Goal: Find specific page/section: Find specific page/section

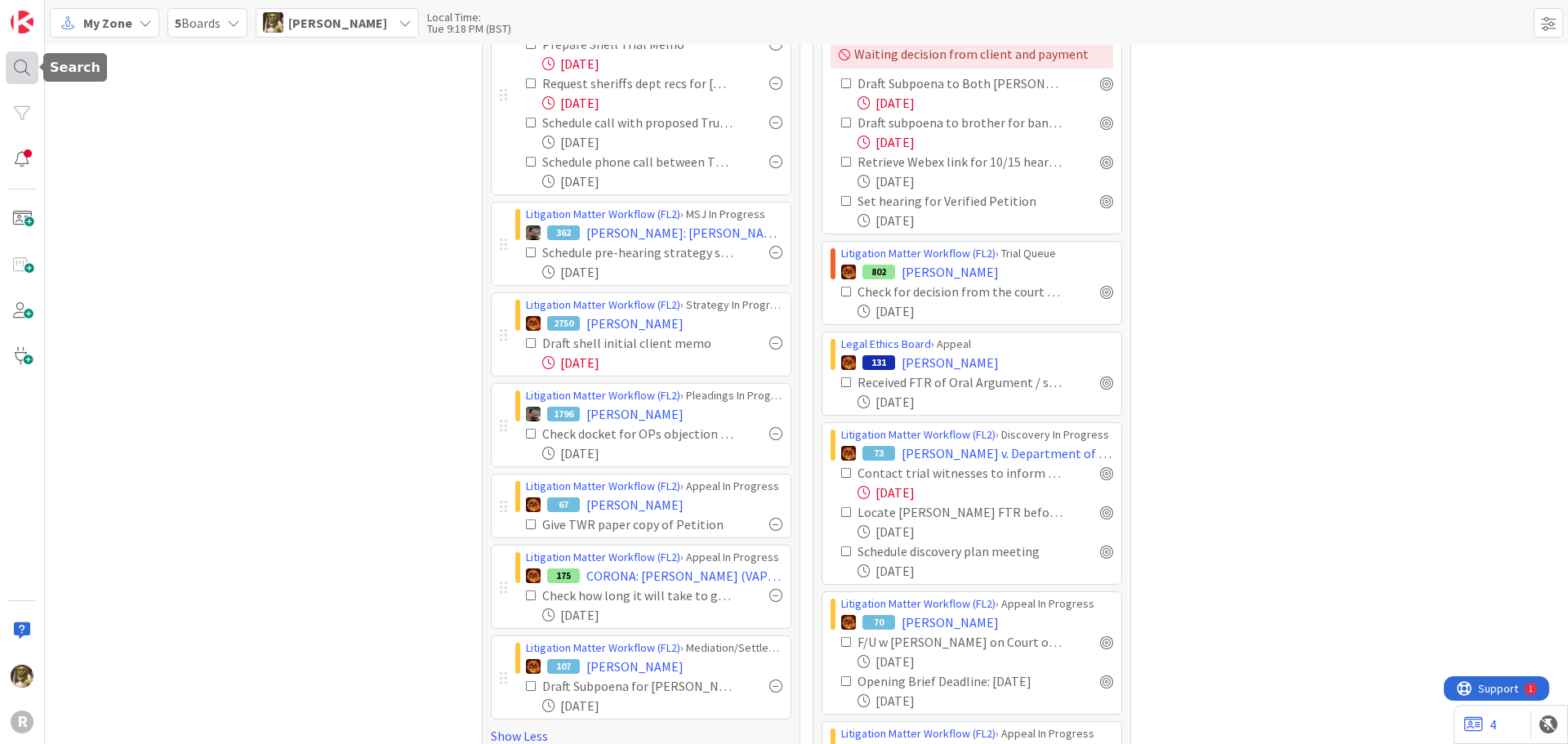
click at [31, 60] on div at bounding box center [22, 68] width 33 height 33
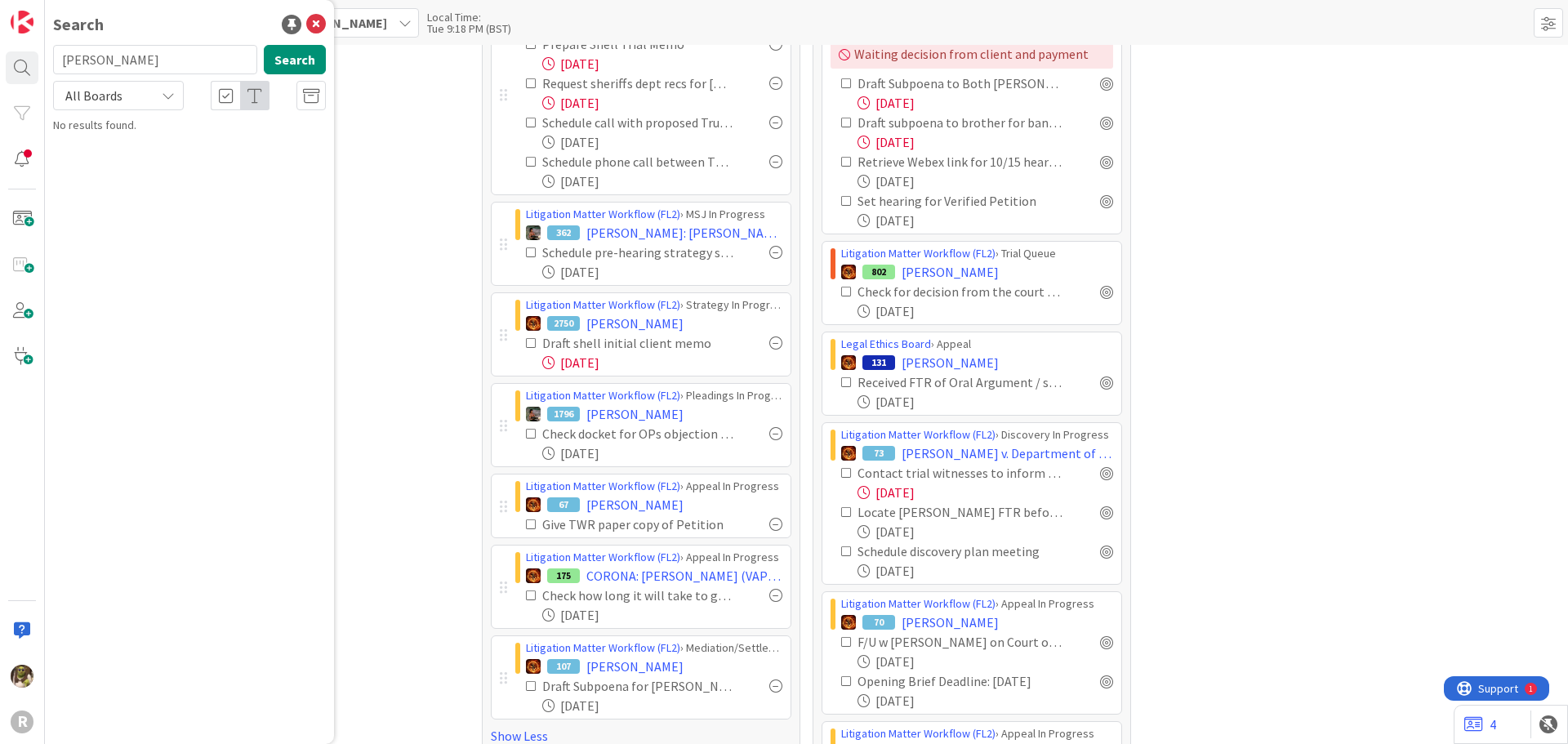
type input "[PERSON_NAME]"
click at [137, 136] on mark "[PERSON_NAME]" at bounding box center [158, 144] width 85 height 17
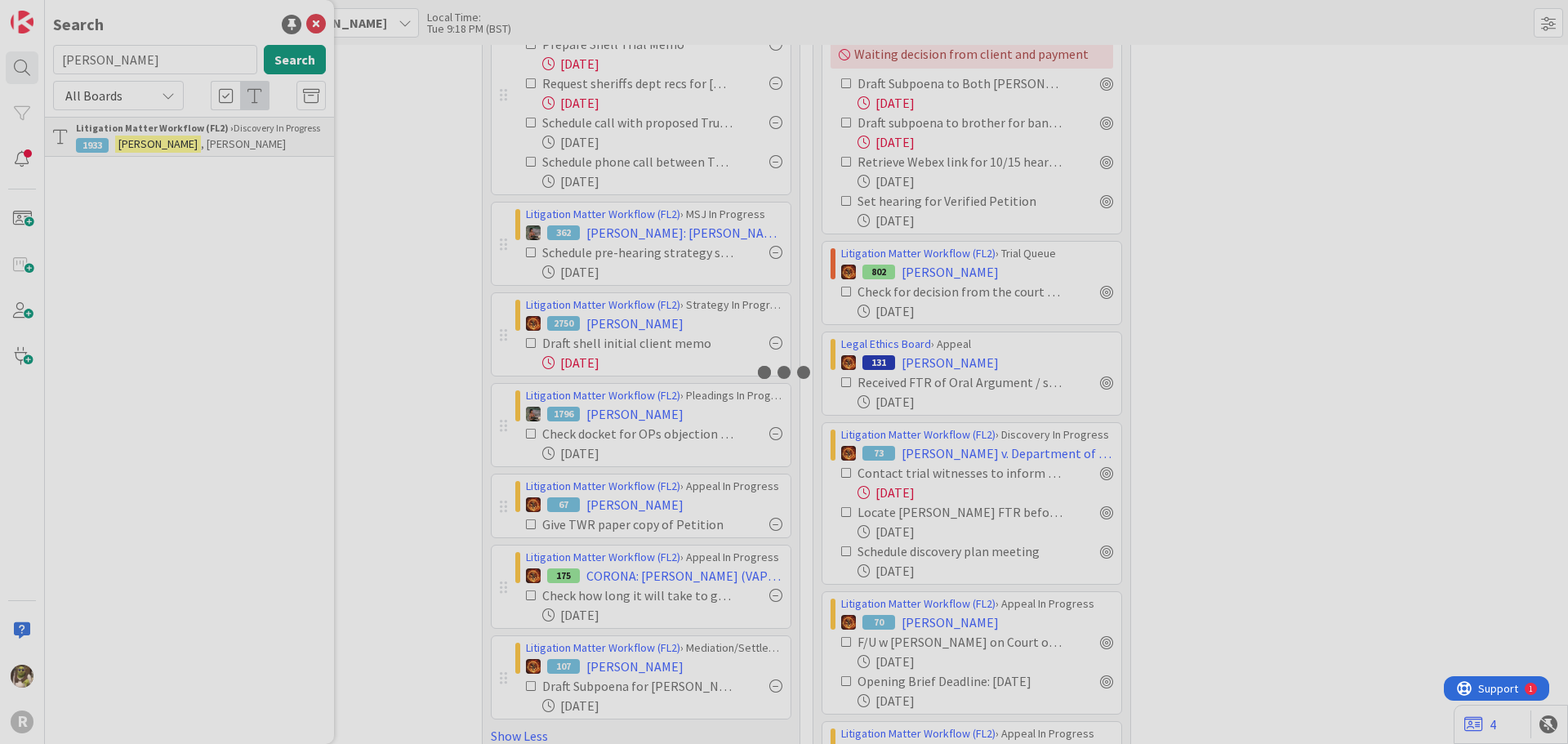
click at [137, 136] on div at bounding box center [784, 372] width 1568 height 744
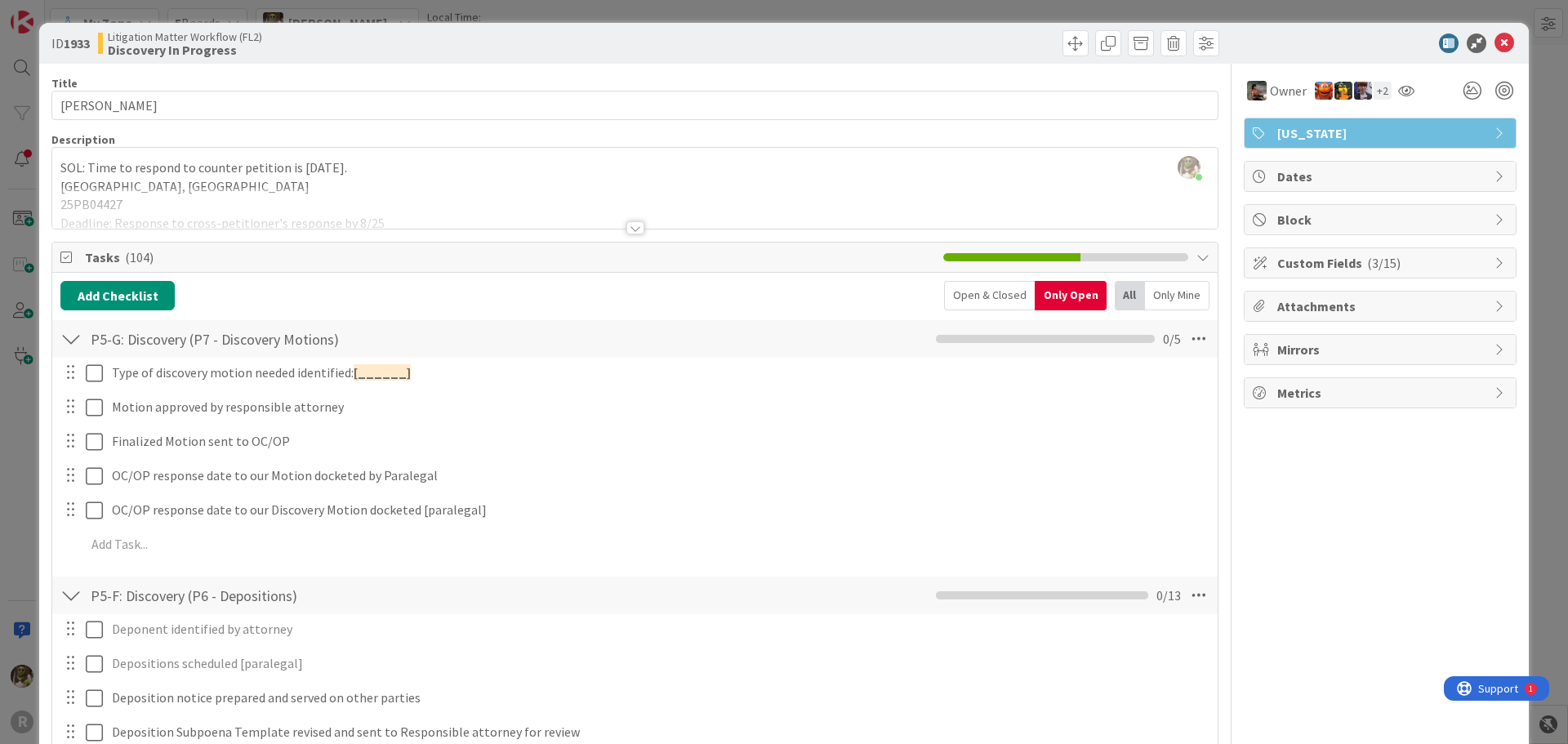
click at [66, 333] on div at bounding box center [71, 339] width 21 height 29
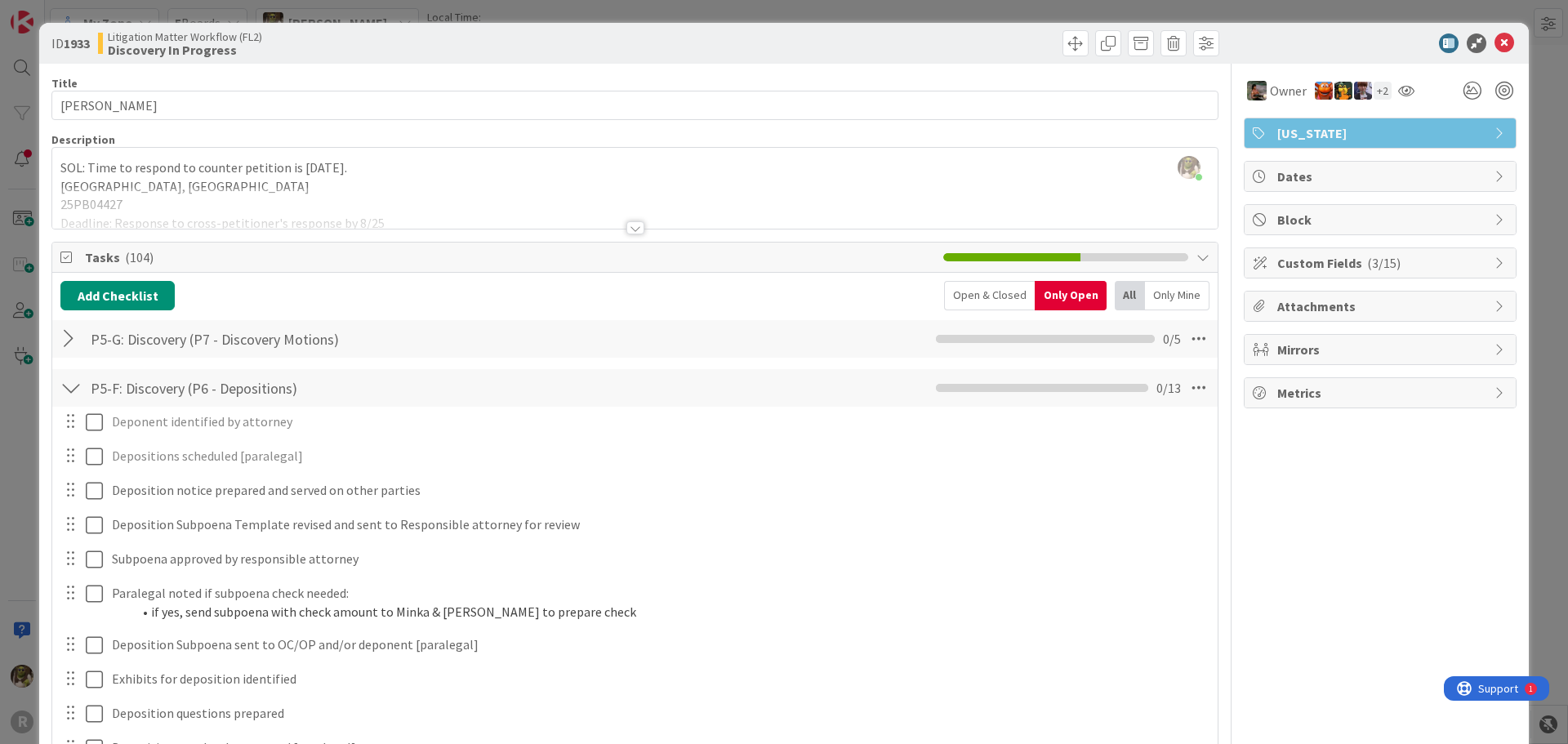
click at [65, 372] on div "P5-F: Discovery (P6 - Depositions) Checklist Name 34 / 64 P5-F: Discovery (P6 -…" at bounding box center [635, 387] width 1166 height 37
click at [69, 383] on div at bounding box center [71, 388] width 21 height 29
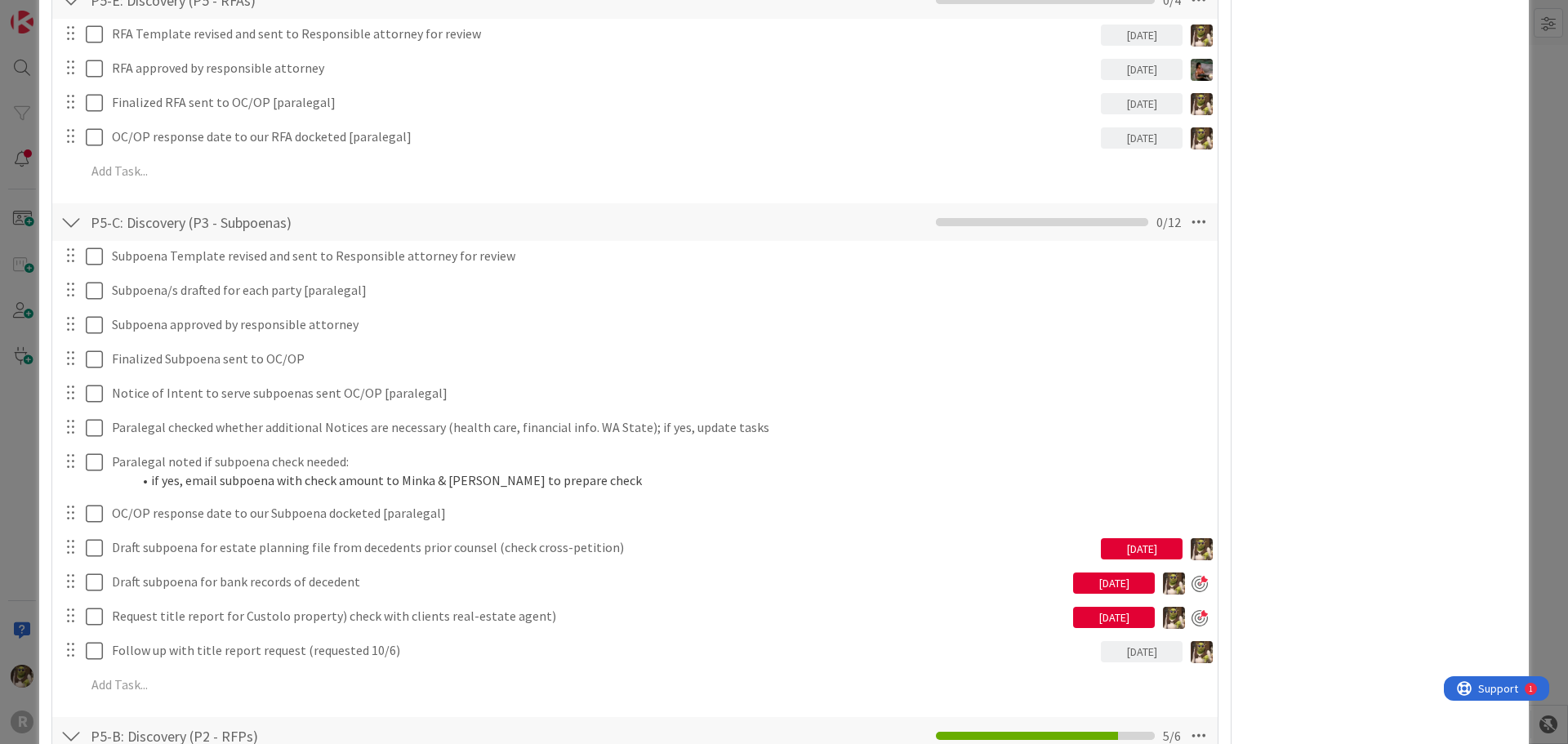
scroll to position [571, 0]
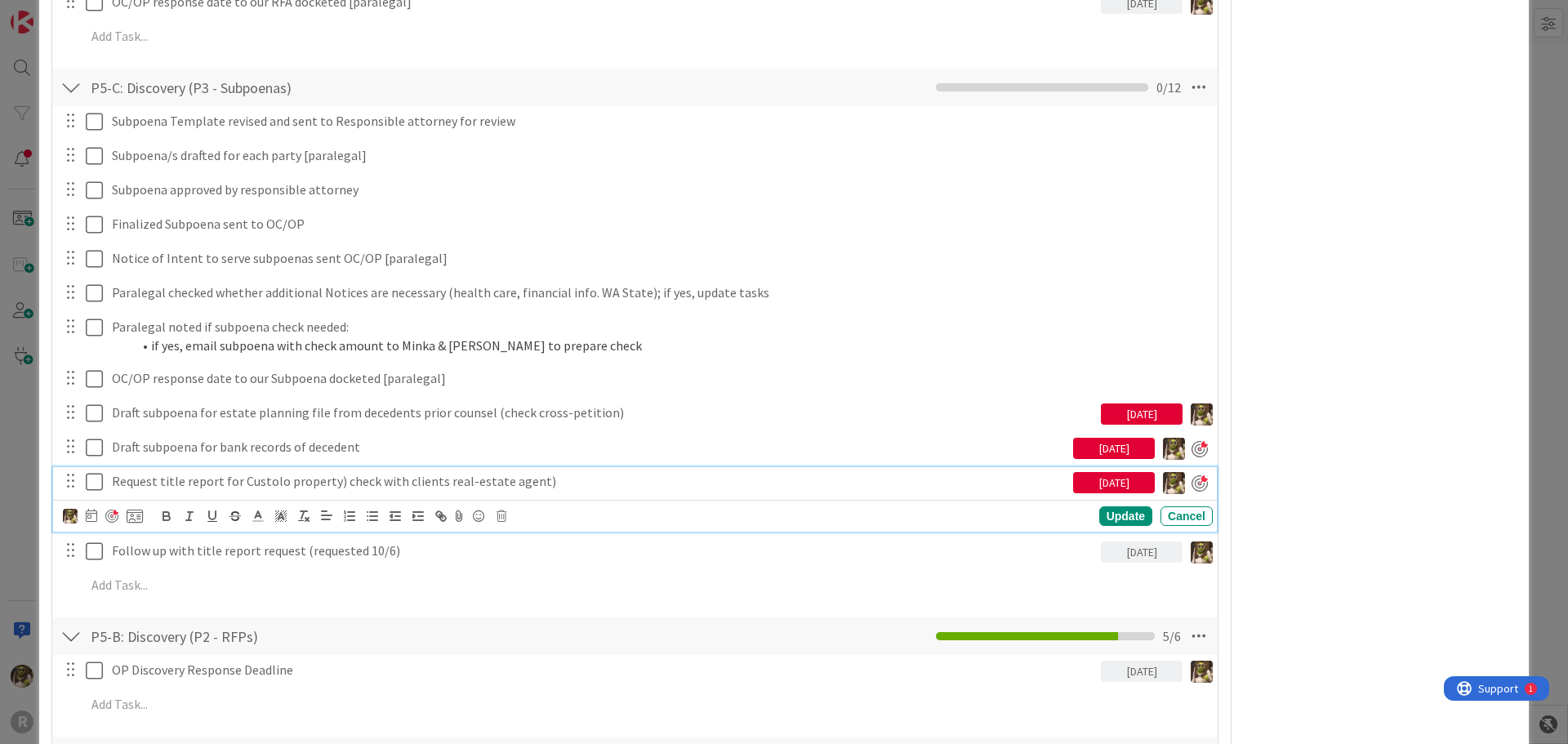
click at [99, 481] on icon at bounding box center [94, 482] width 17 height 20
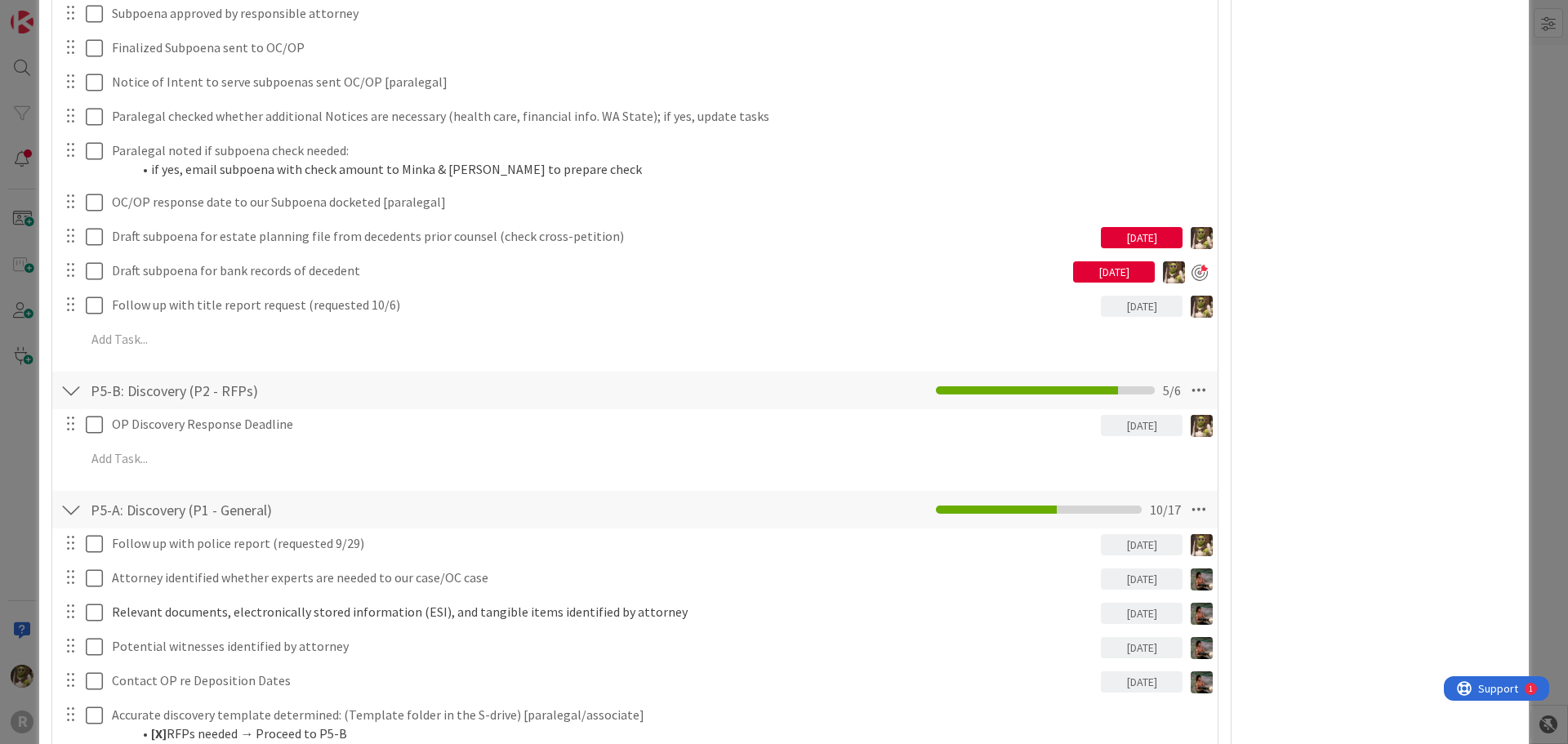
scroll to position [735, 0]
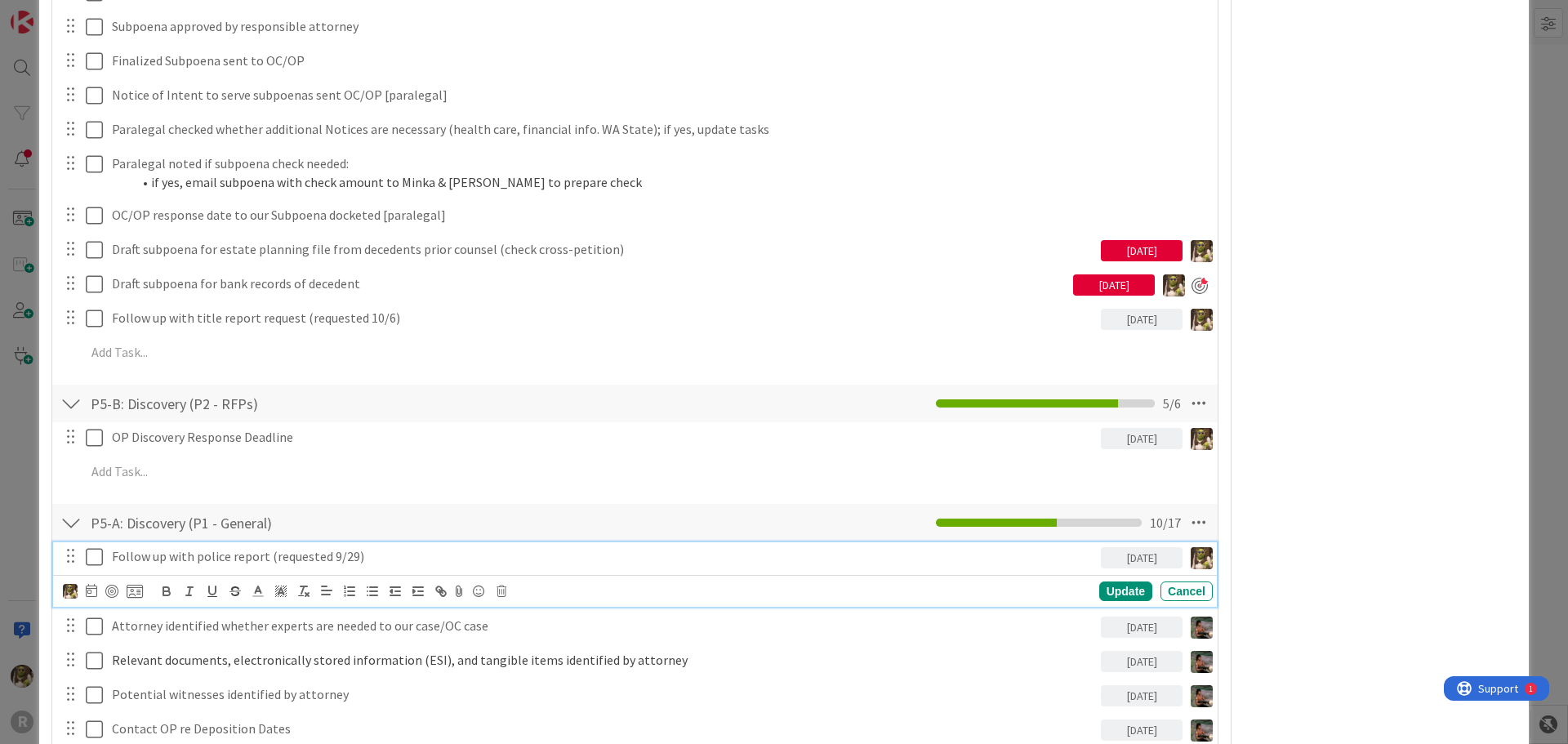
click at [1065, 554] on p "Follow up with police report (requested 9/29)" at bounding box center [602, 556] width 982 height 19
click at [111, 596] on div at bounding box center [112, 591] width 13 height 13
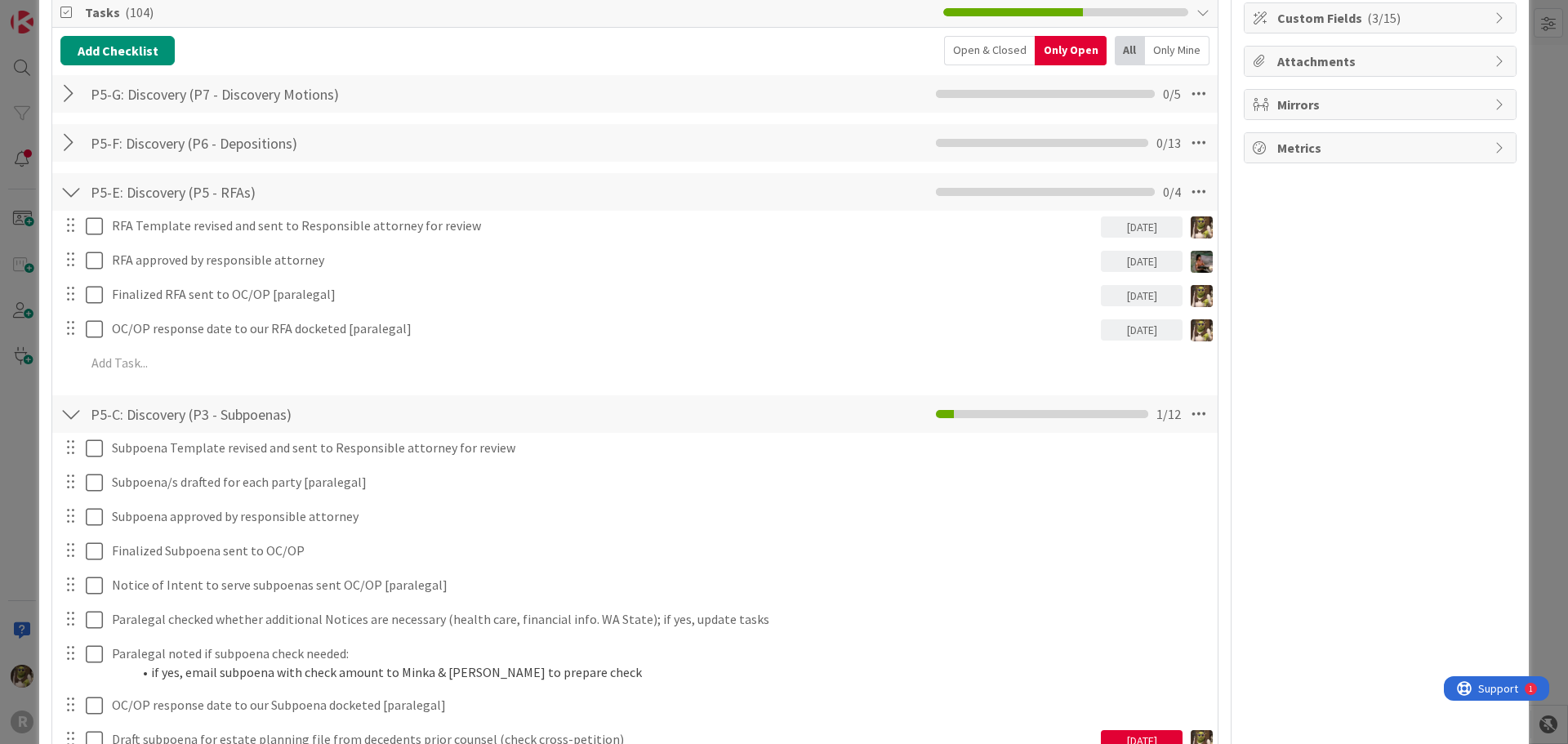
scroll to position [0, 0]
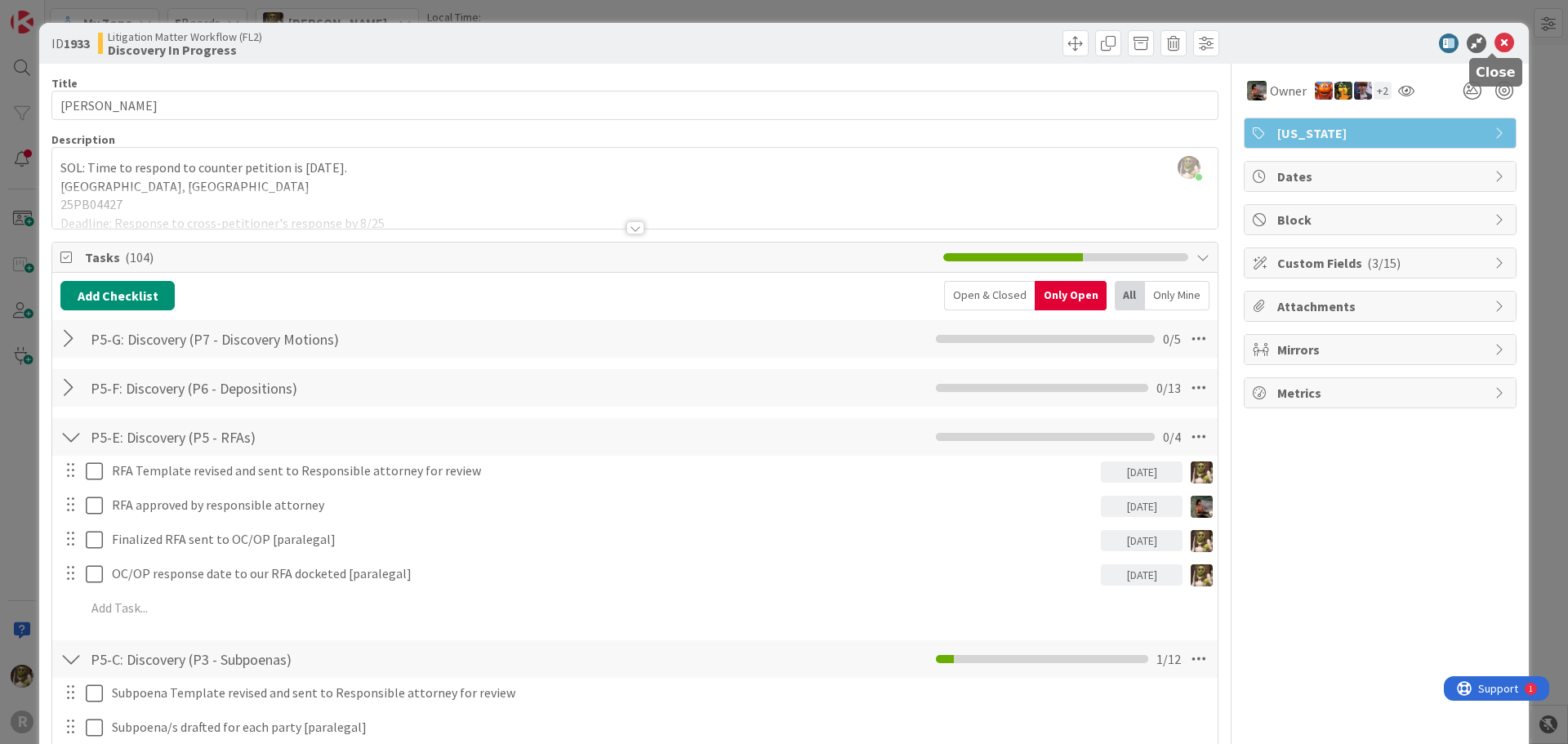
click at [1494, 42] on icon at bounding box center [1504, 44] width 20 height 20
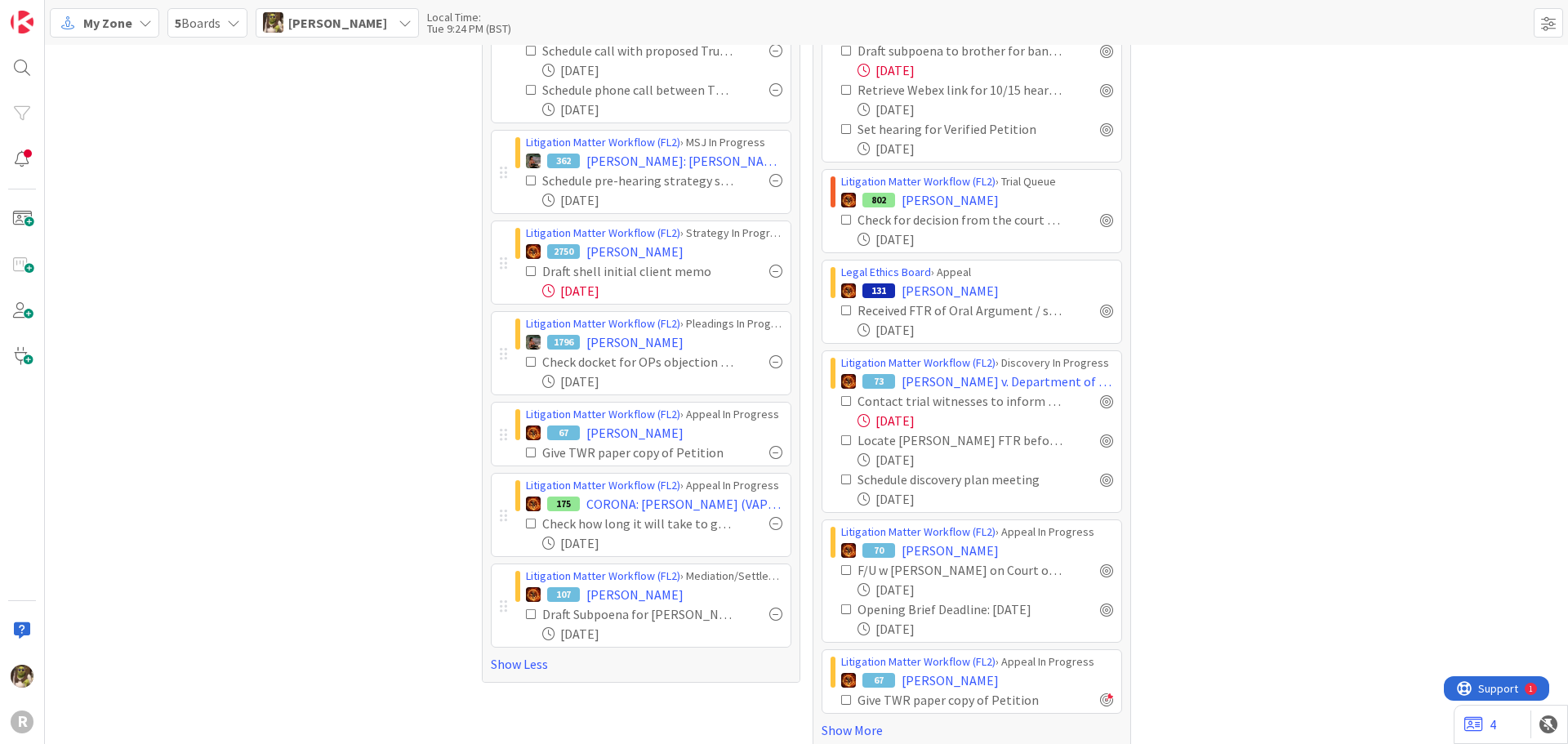
scroll to position [653, 0]
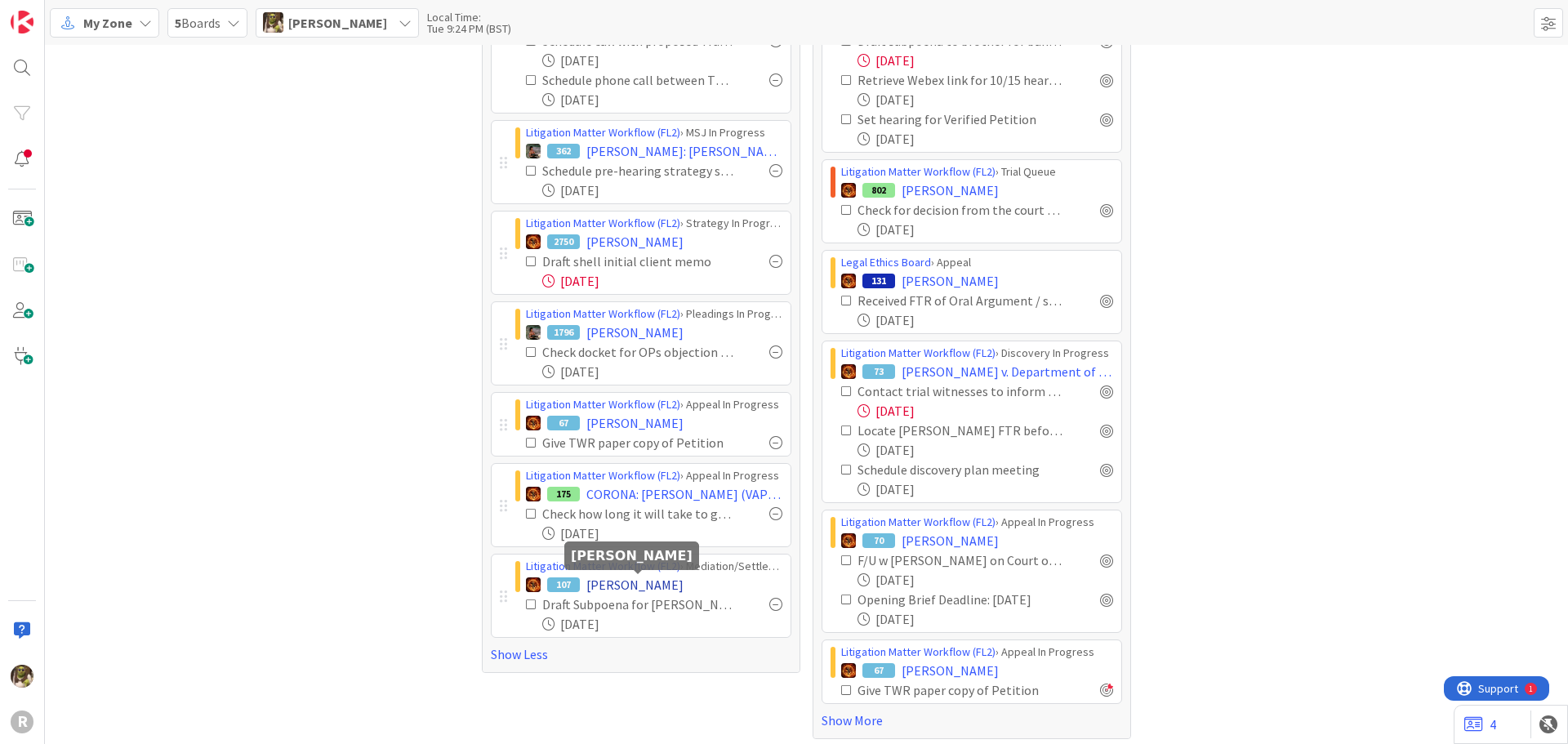
click at [620, 584] on span "[PERSON_NAME]" at bounding box center [634, 585] width 97 height 20
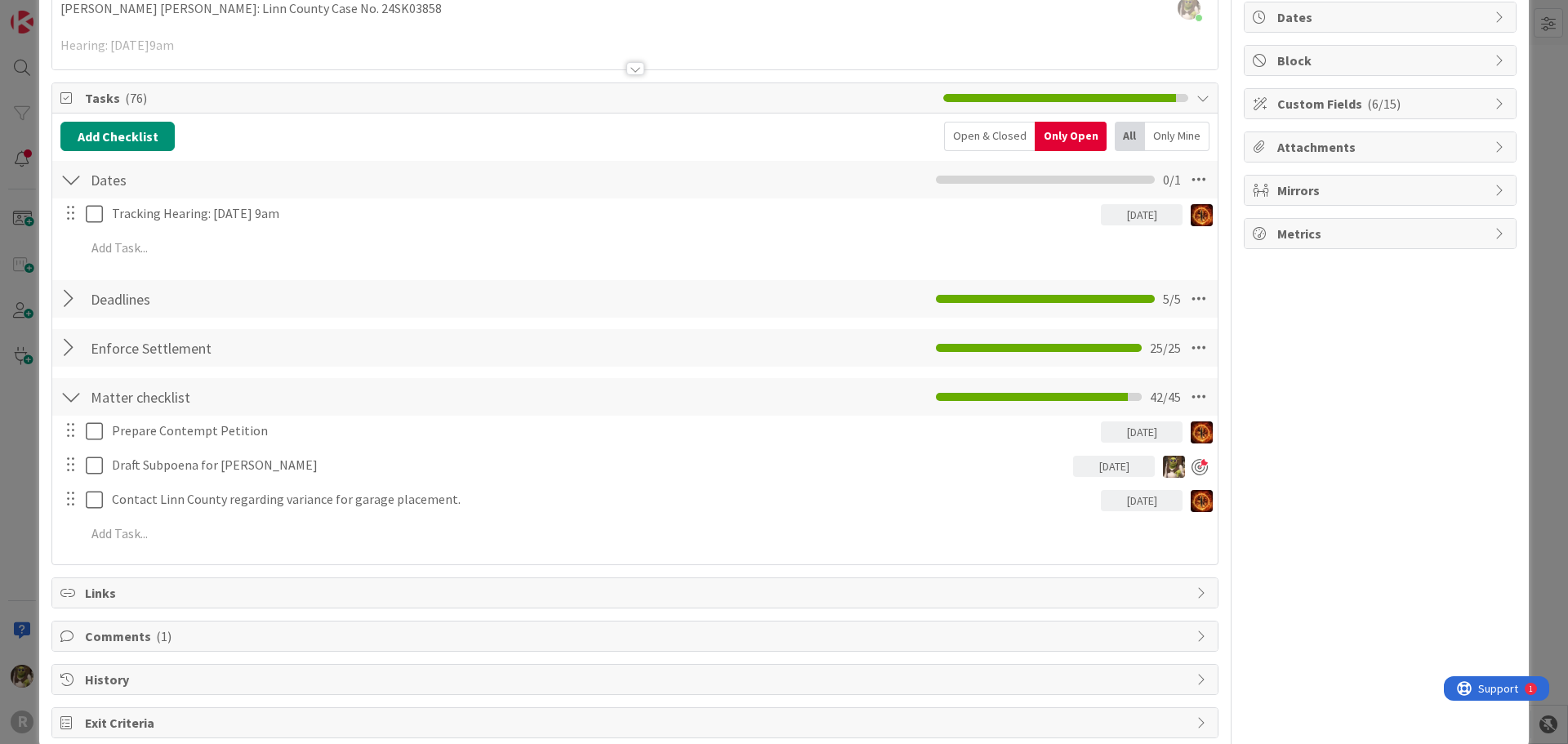
scroll to position [164, 0]
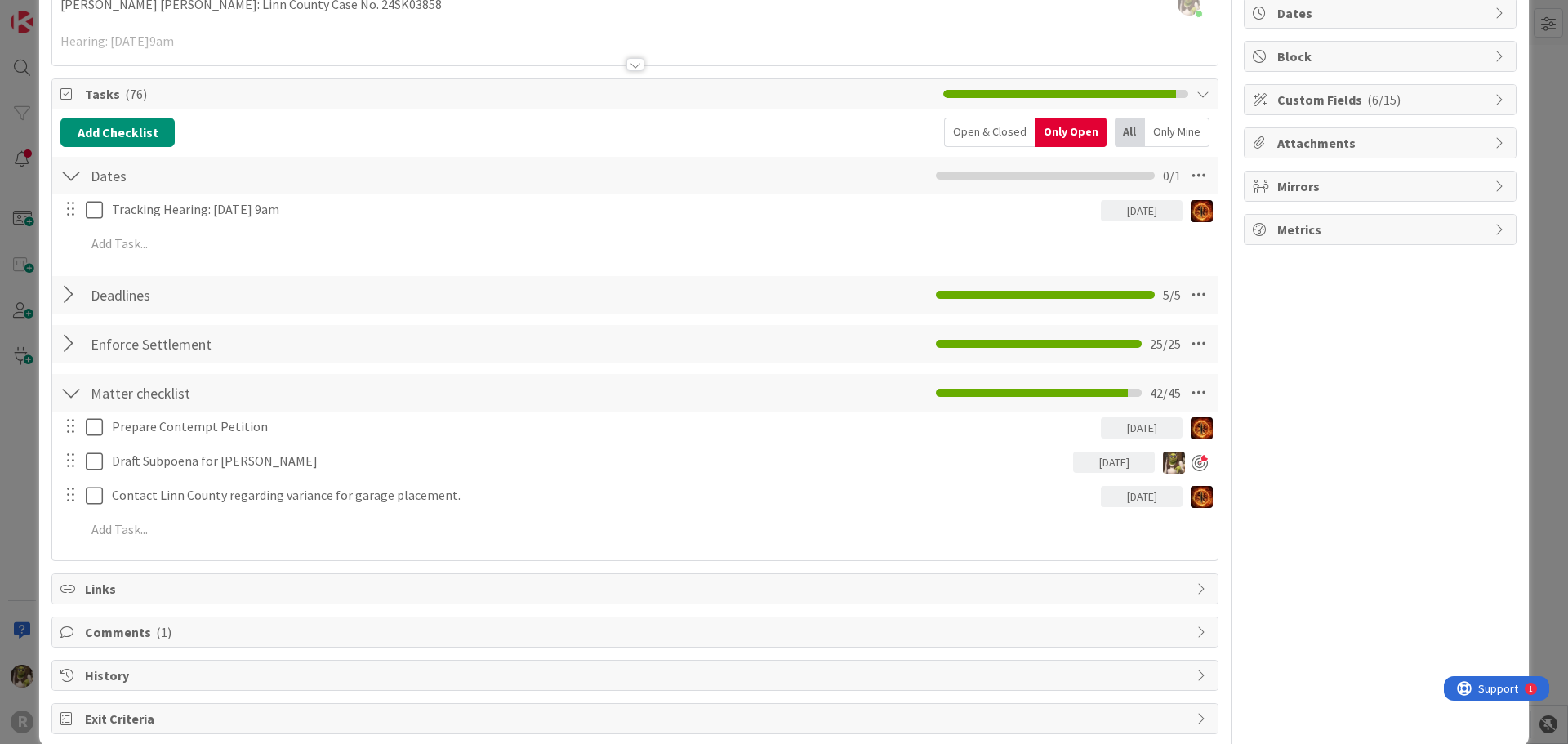
click at [68, 342] on div at bounding box center [71, 343] width 21 height 29
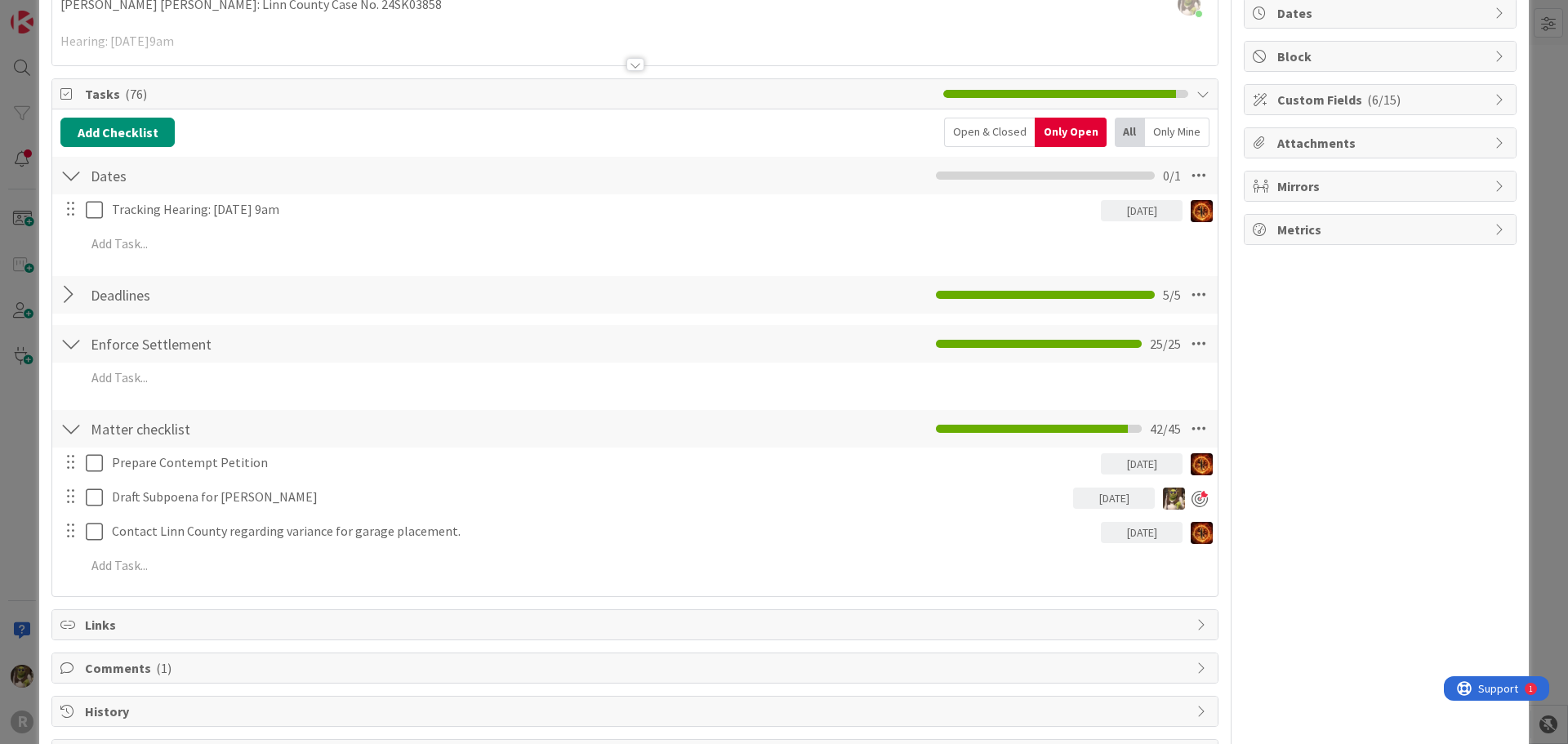
click at [62, 342] on div at bounding box center [71, 343] width 21 height 29
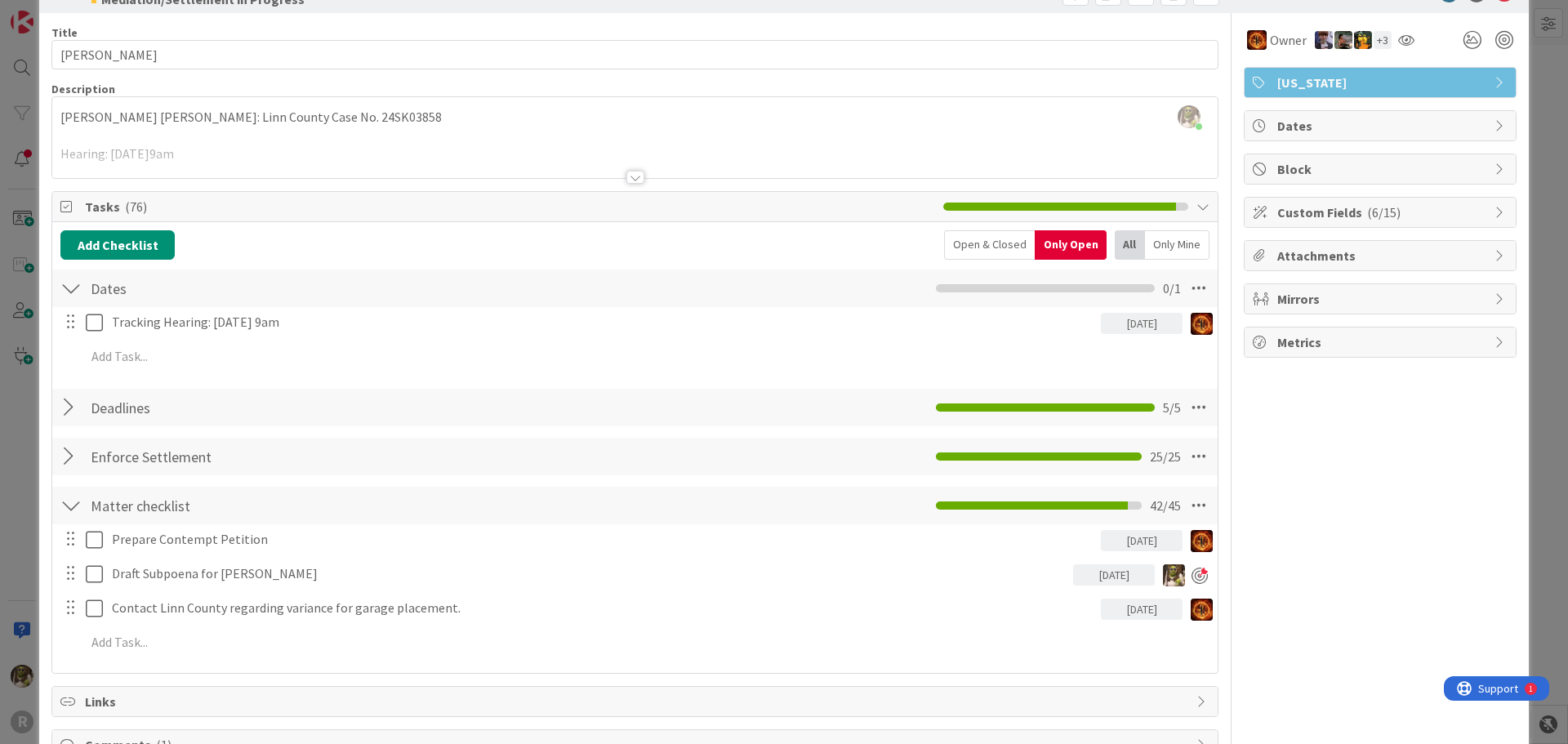
scroll to position [0, 0]
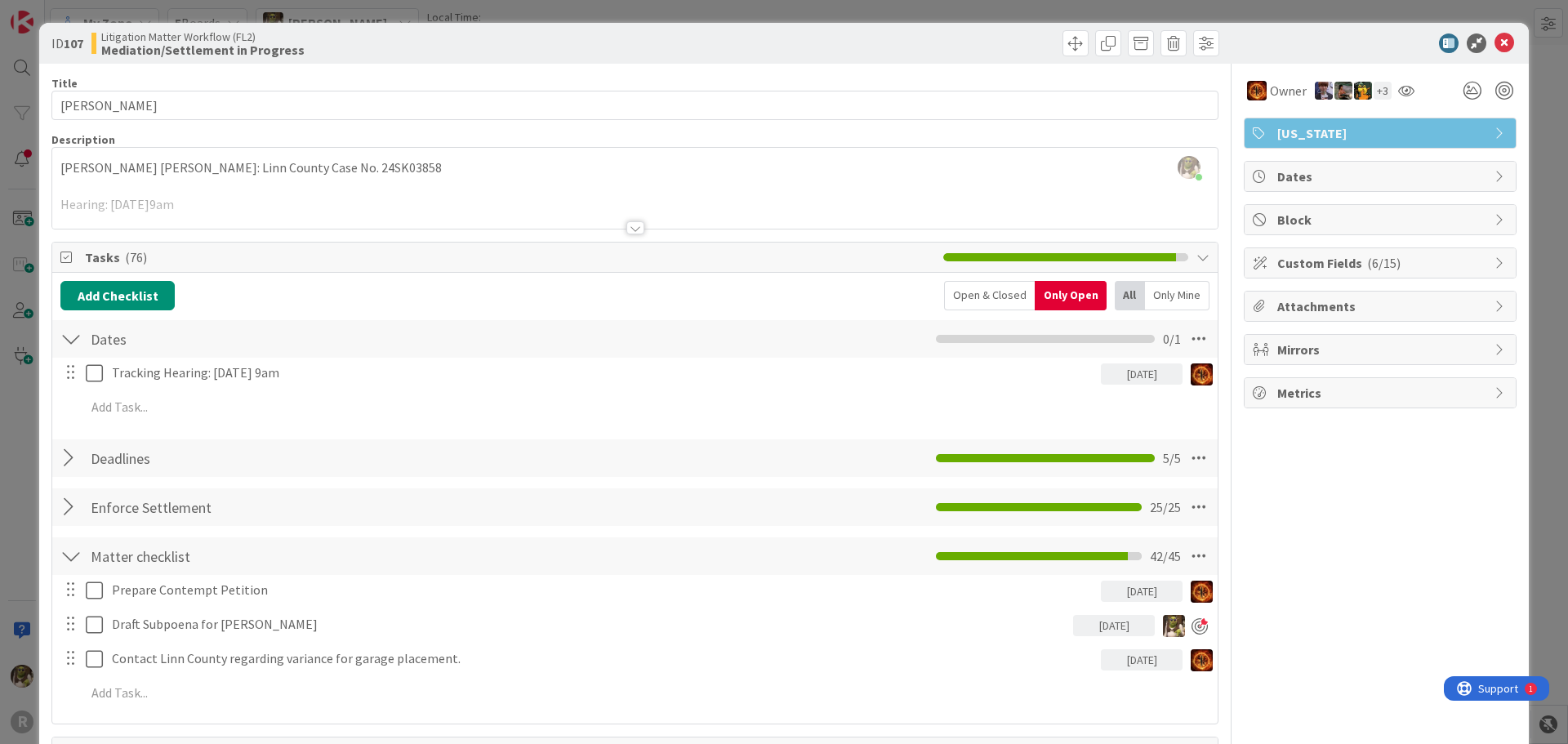
click at [1480, 44] on div at bounding box center [1372, 44] width 289 height 20
click at [1495, 36] on icon at bounding box center [1504, 44] width 20 height 20
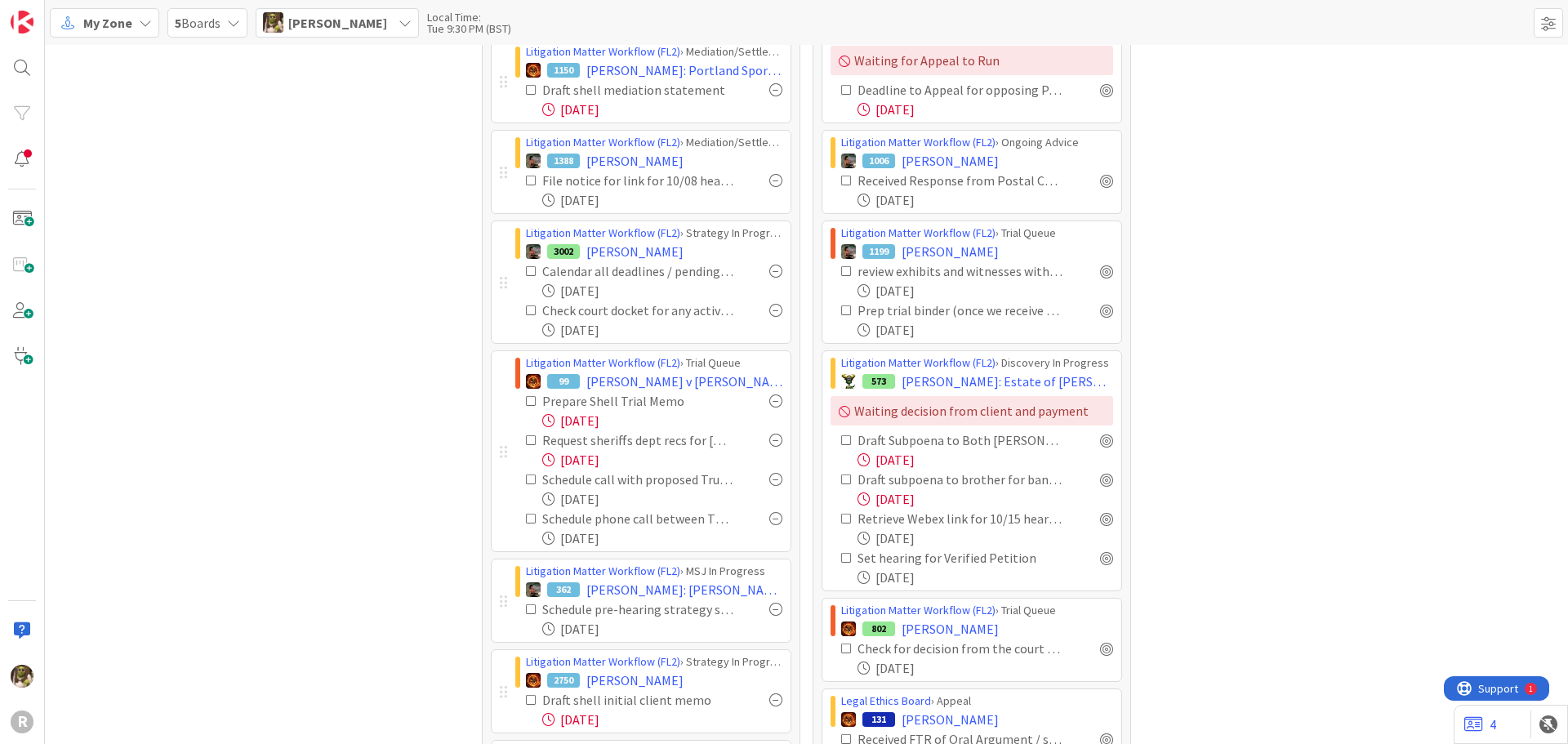
scroll to position [245, 0]
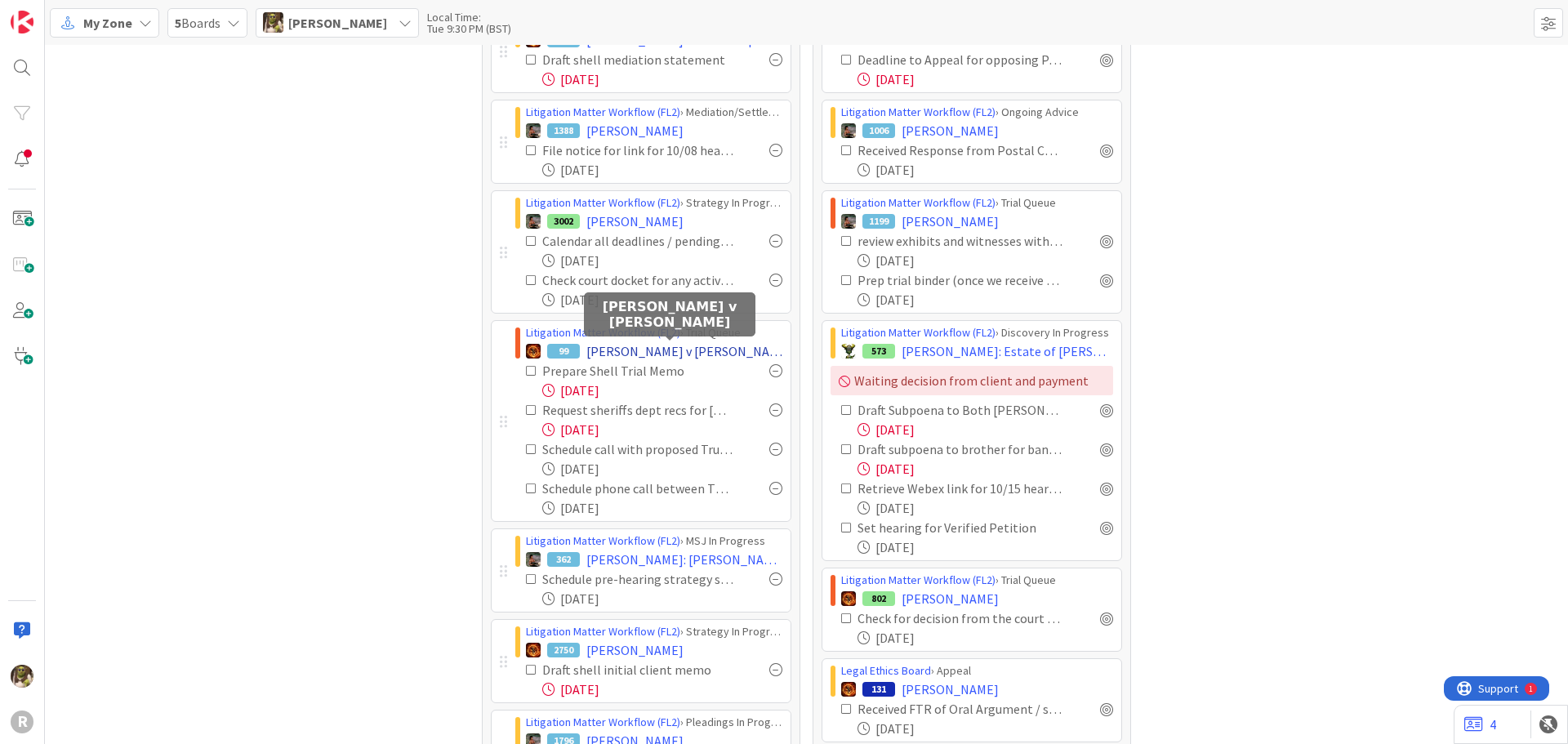
click at [687, 352] on span "[PERSON_NAME] v [PERSON_NAME]" at bounding box center [684, 352] width 196 height 20
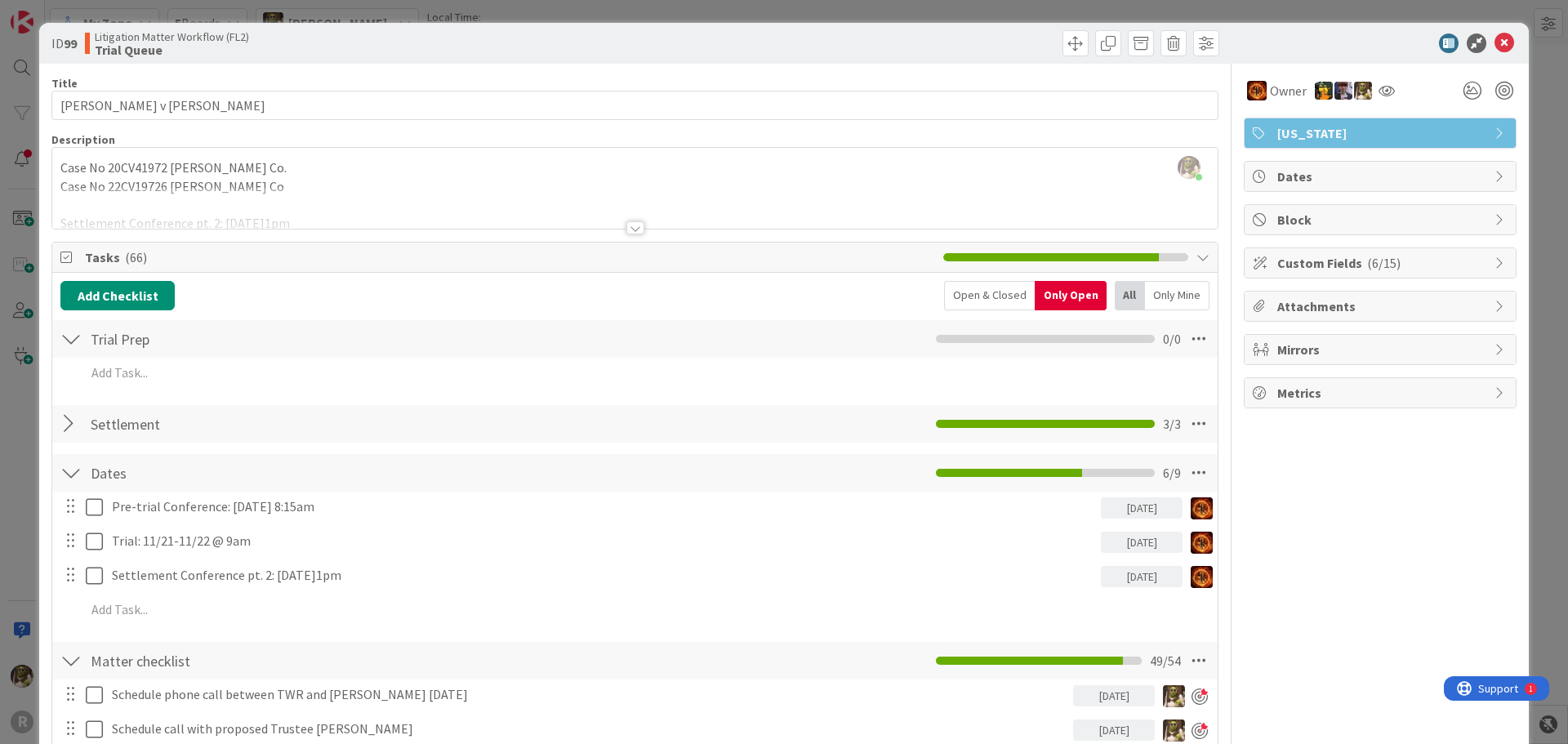
click at [634, 224] on div at bounding box center [635, 228] width 18 height 13
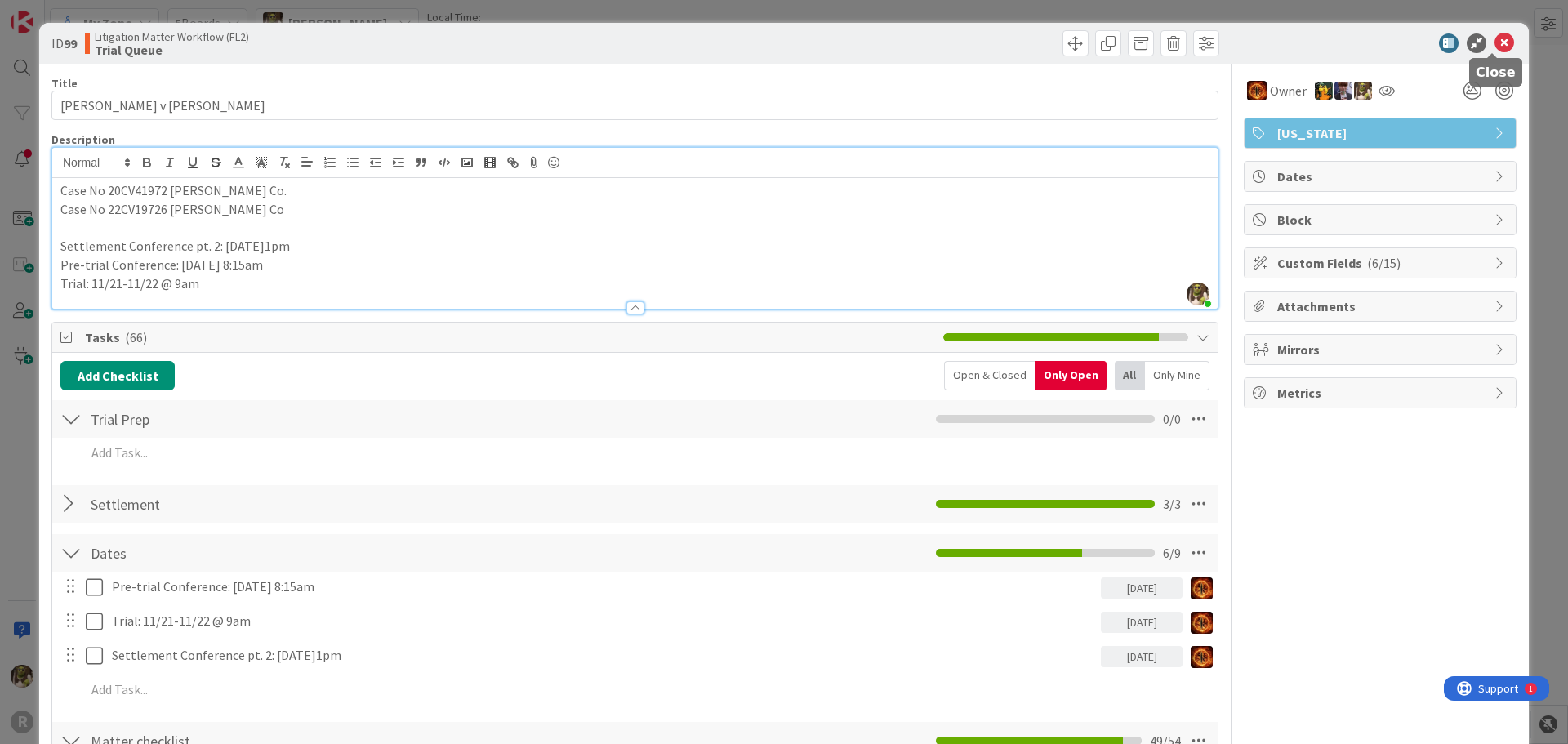
click at [1495, 39] on icon at bounding box center [1504, 44] width 20 height 20
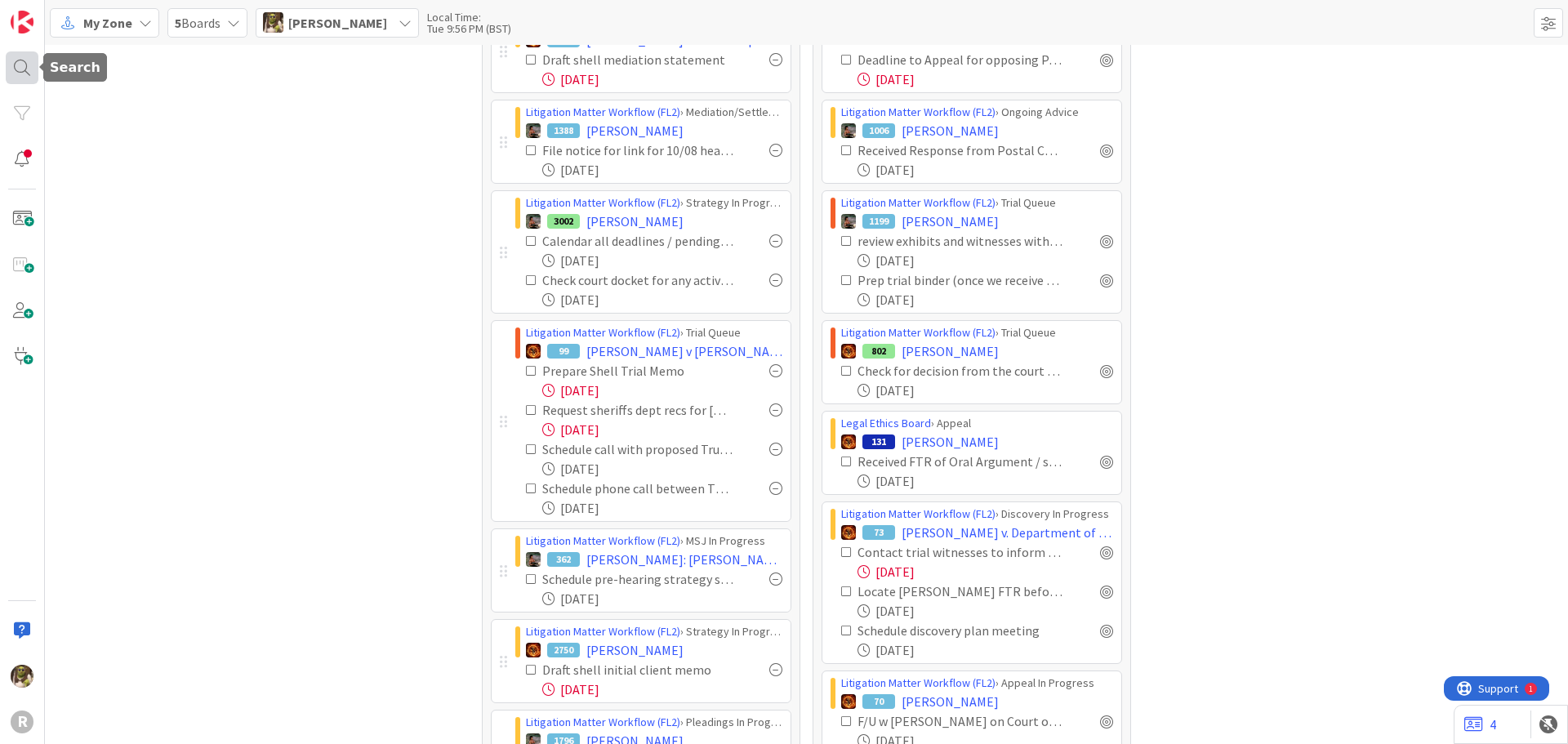
click at [36, 69] on div at bounding box center [22, 68] width 33 height 33
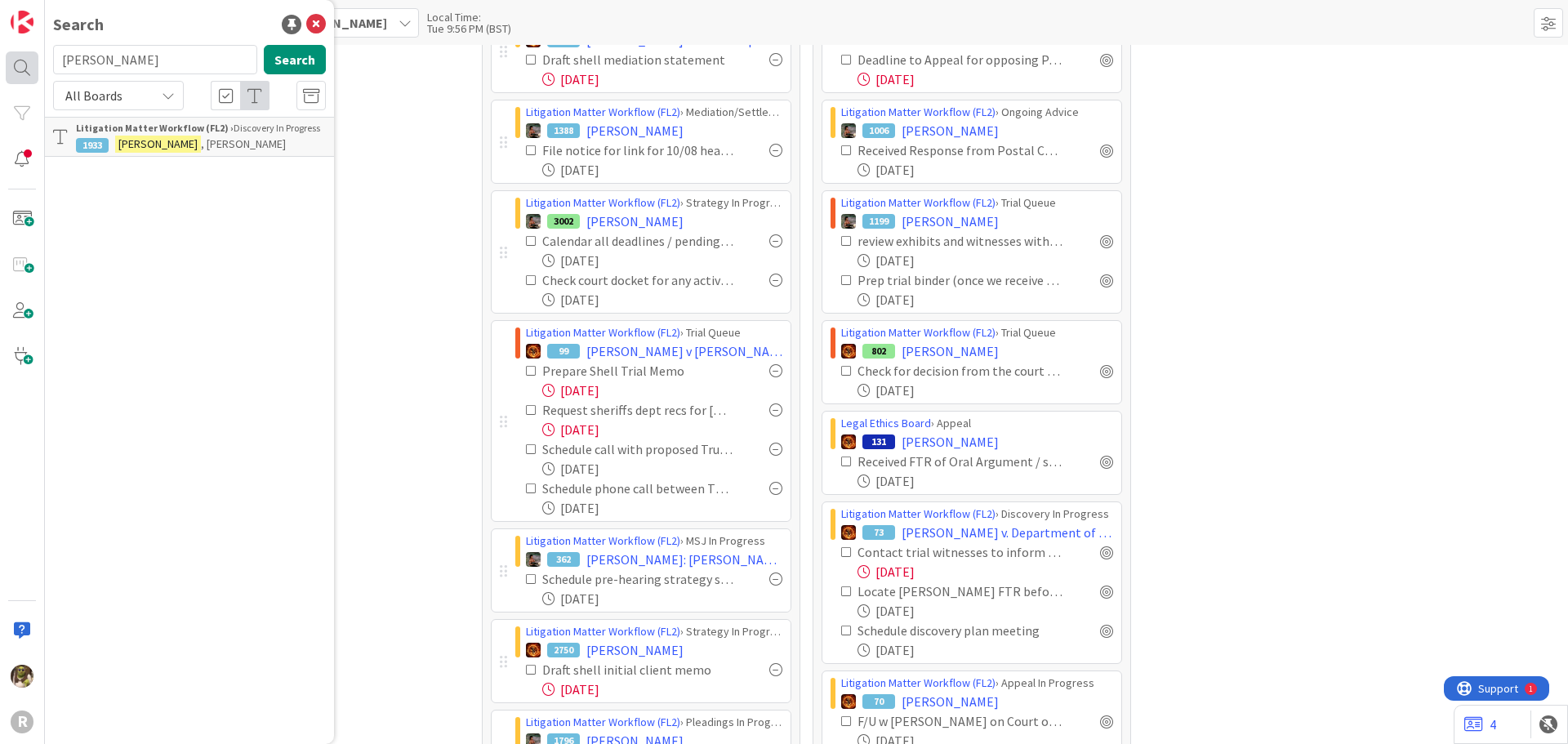
drag, startPoint x: 112, startPoint y: 61, endPoint x: 15, endPoint y: 57, distance: 97.1
click at [15, 57] on div "R Search [PERSON_NAME] Search All Boards Litigation Matter Workflow (FL2) › Dis…" at bounding box center [22, 372] width 45 height 744
type input "[PERSON_NAME]"
click at [248, 141] on span ": Elder Abuse Claim" at bounding box center [247, 144] width 93 height 15
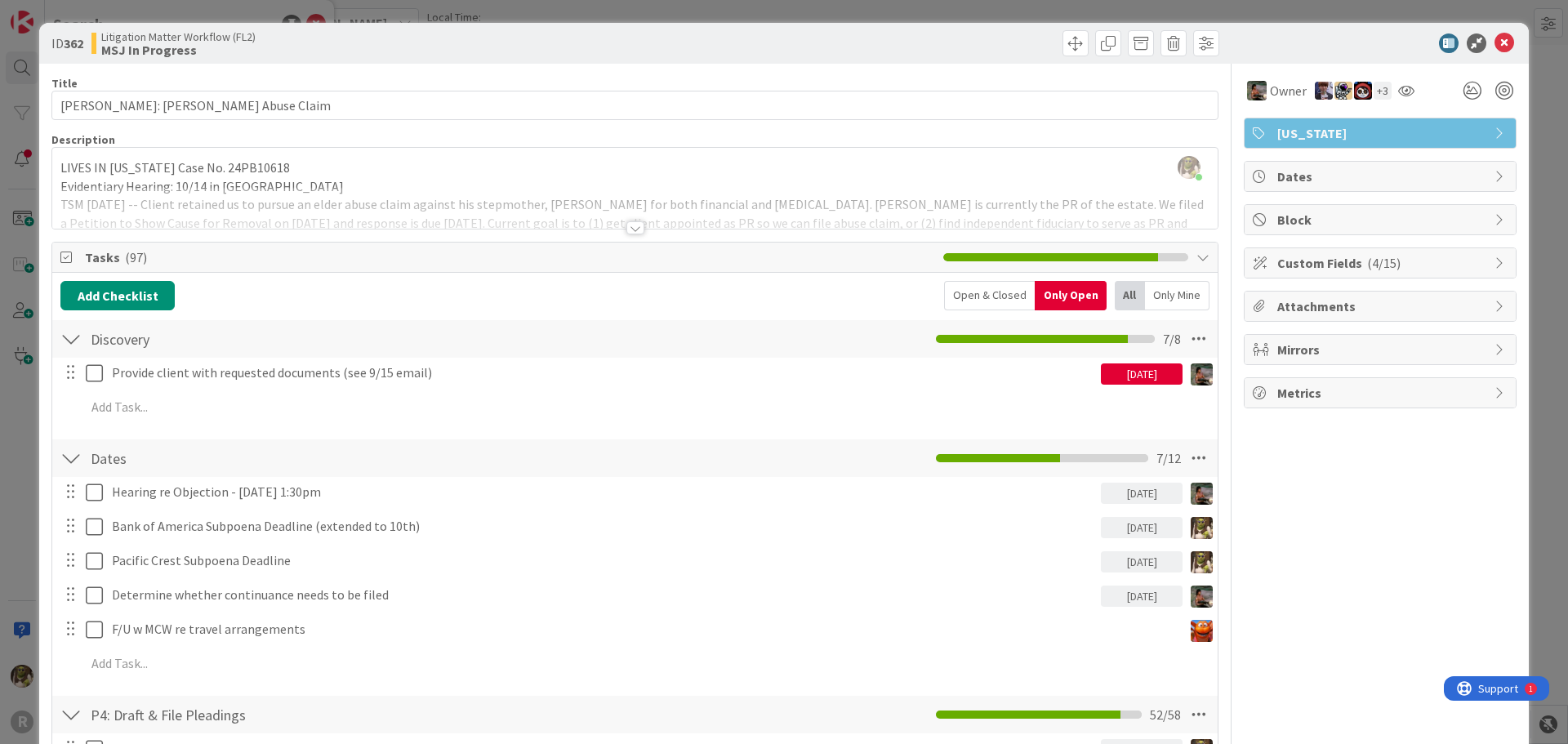
click at [630, 226] on div at bounding box center [635, 228] width 18 height 13
